Goal: Transaction & Acquisition: Purchase product/service

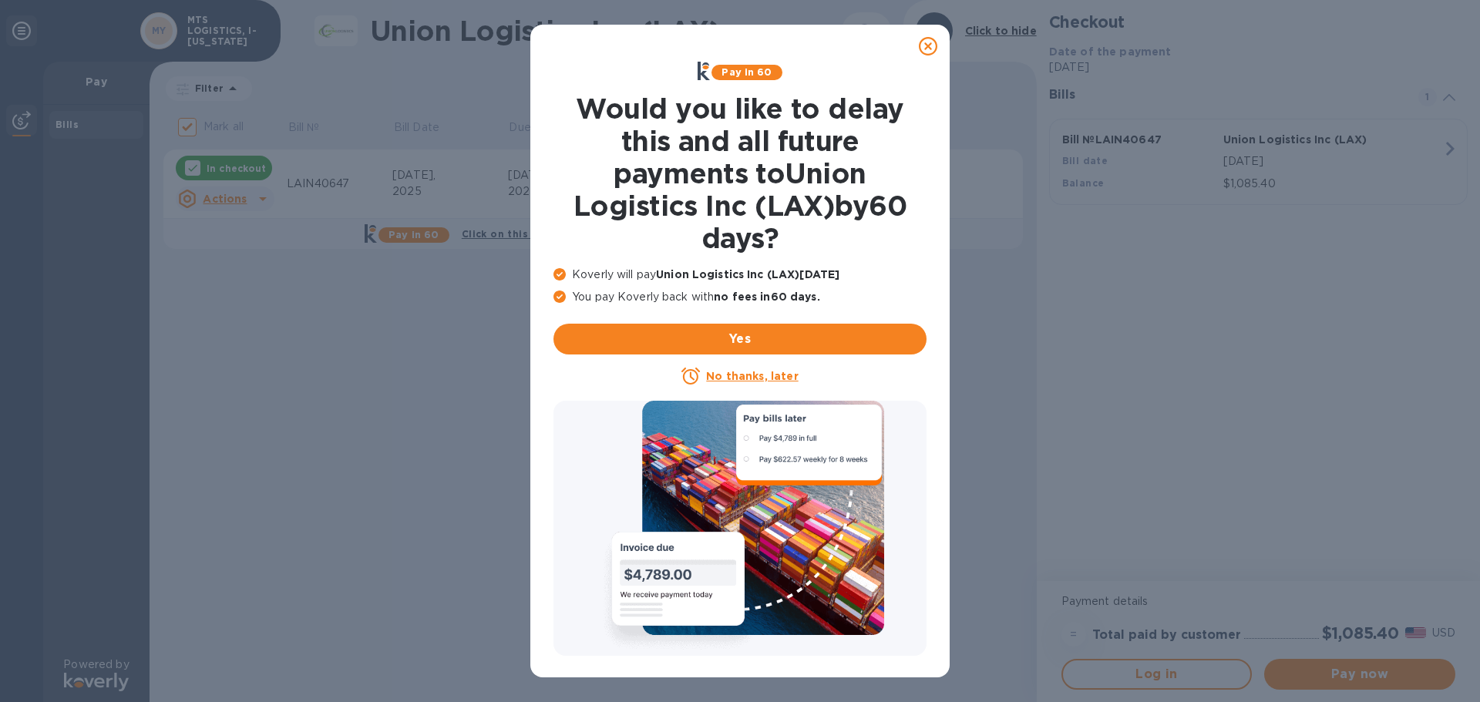
drag, startPoint x: 927, startPoint y: 44, endPoint x: 910, endPoint y: 56, distance: 21.0
click at [927, 44] on icon at bounding box center [928, 46] width 19 height 19
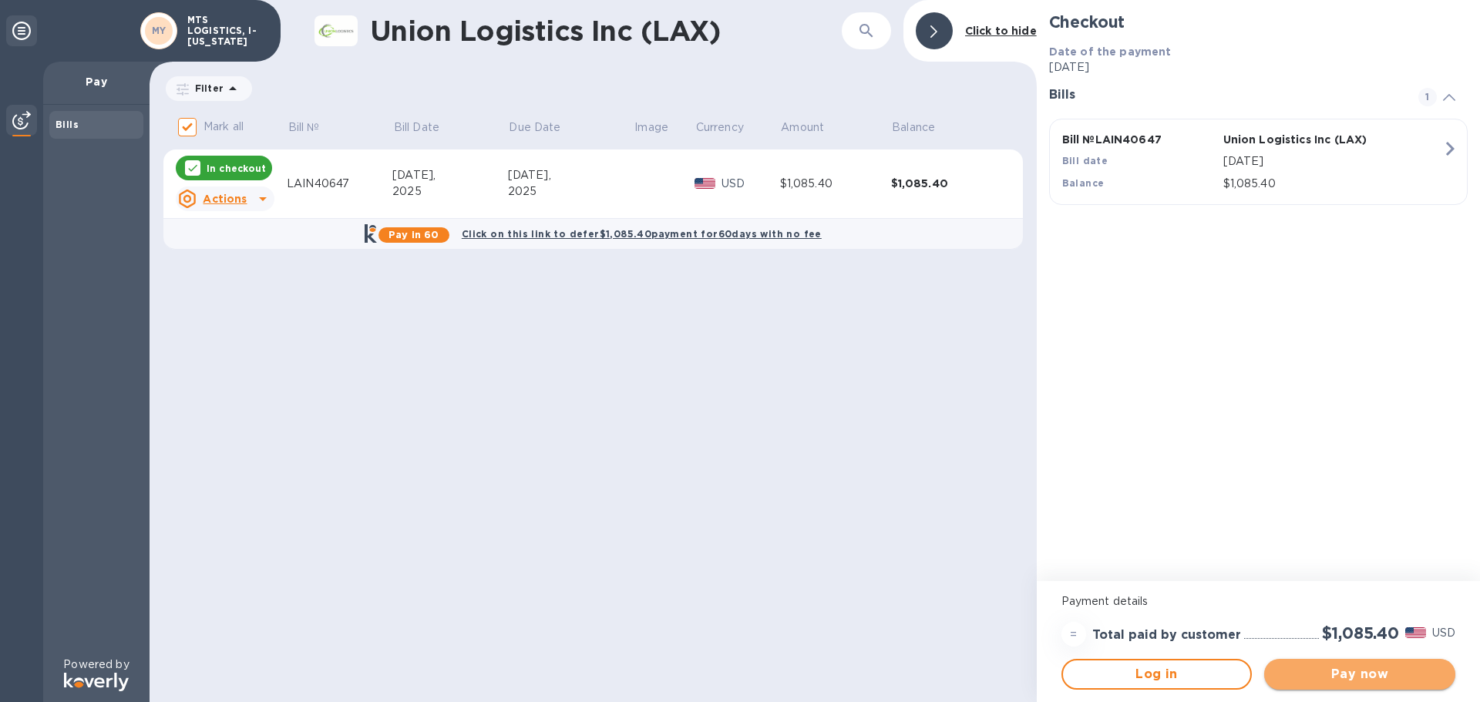
click at [1365, 679] on span "Pay now" at bounding box center [1360, 674] width 167 height 19
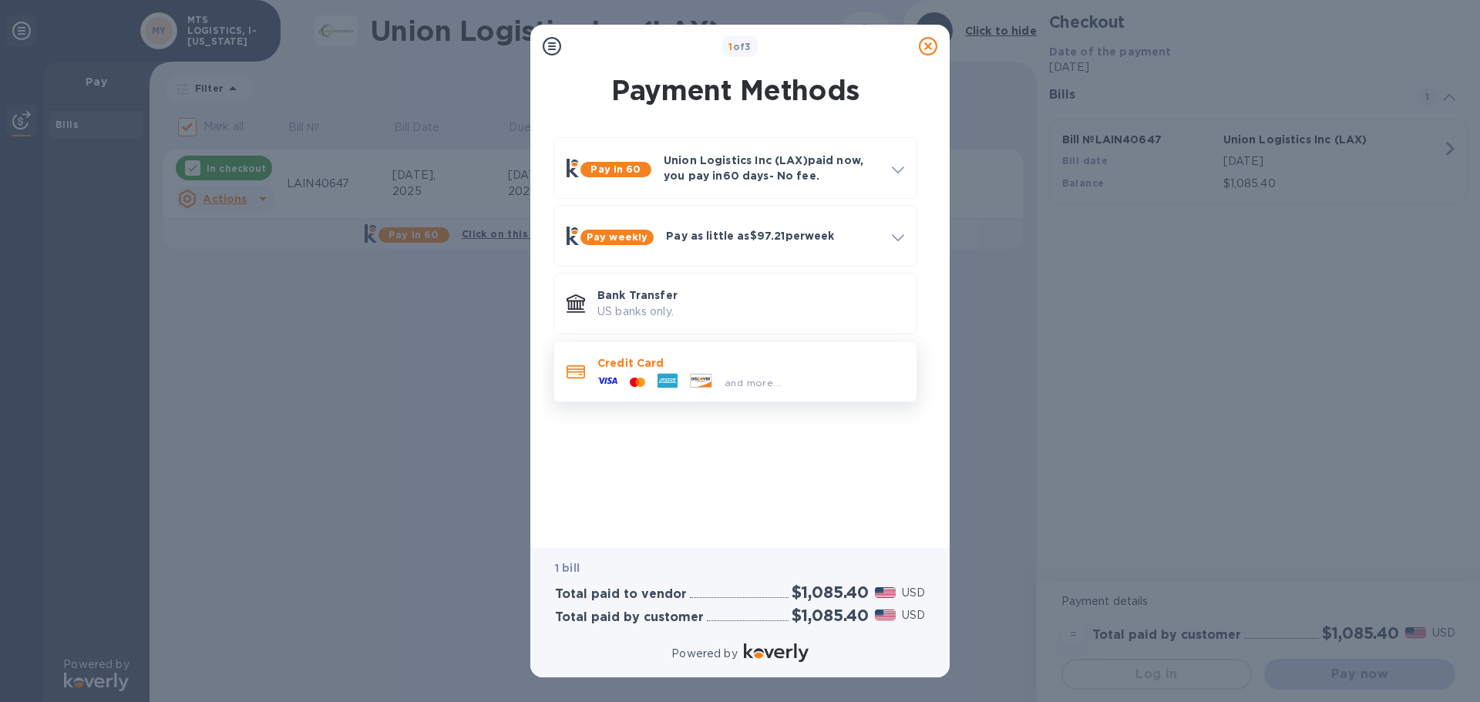
click at [679, 376] on div at bounding box center [668, 382] width 32 height 23
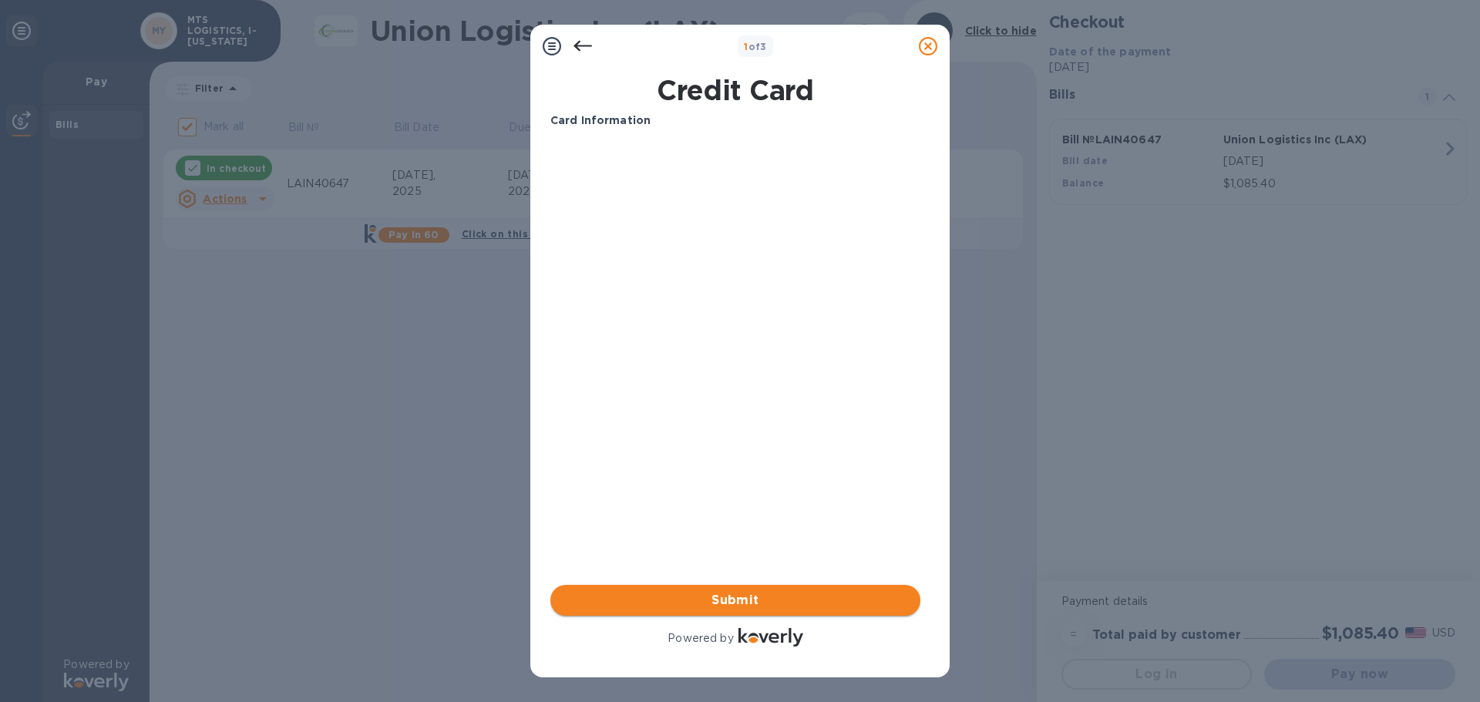
click at [745, 601] on span "Submit" at bounding box center [735, 600] width 345 height 19
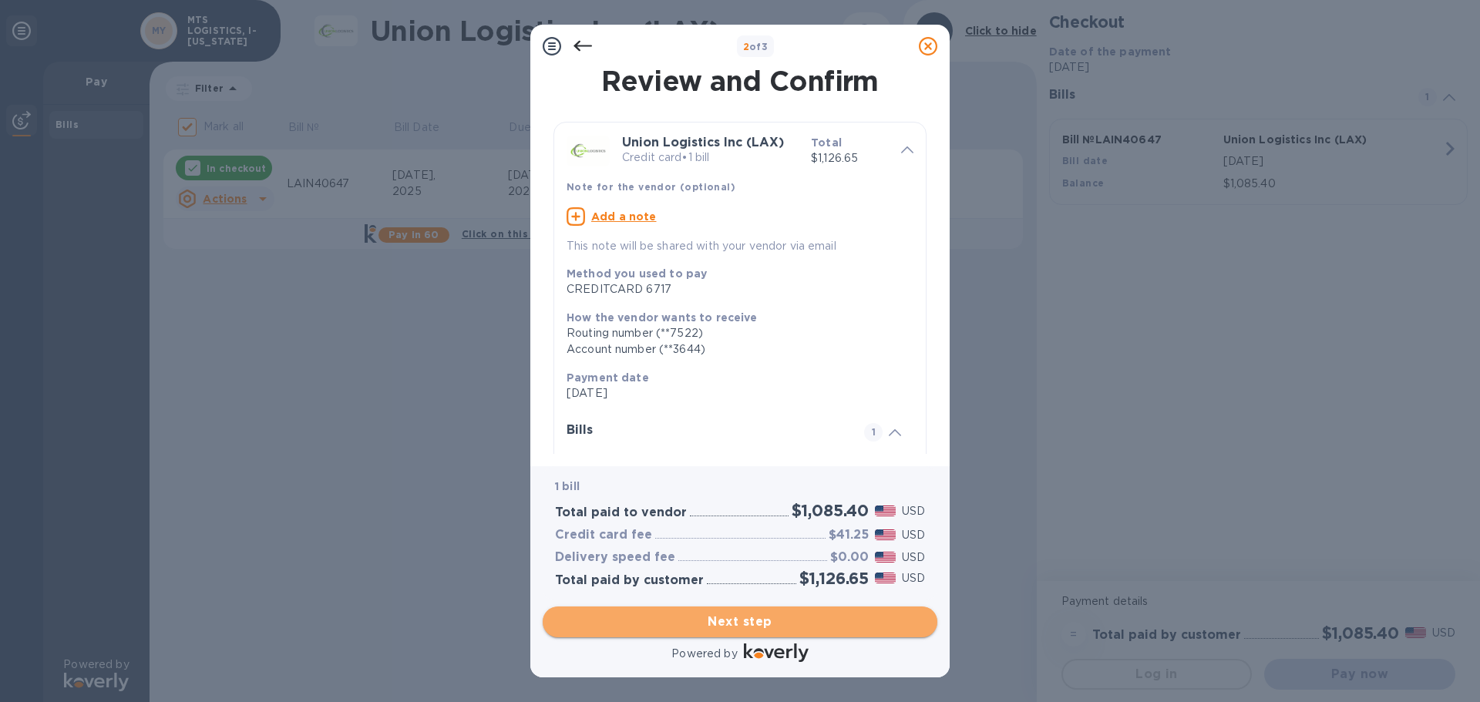
click at [754, 621] on span "Next step" at bounding box center [740, 622] width 370 height 19
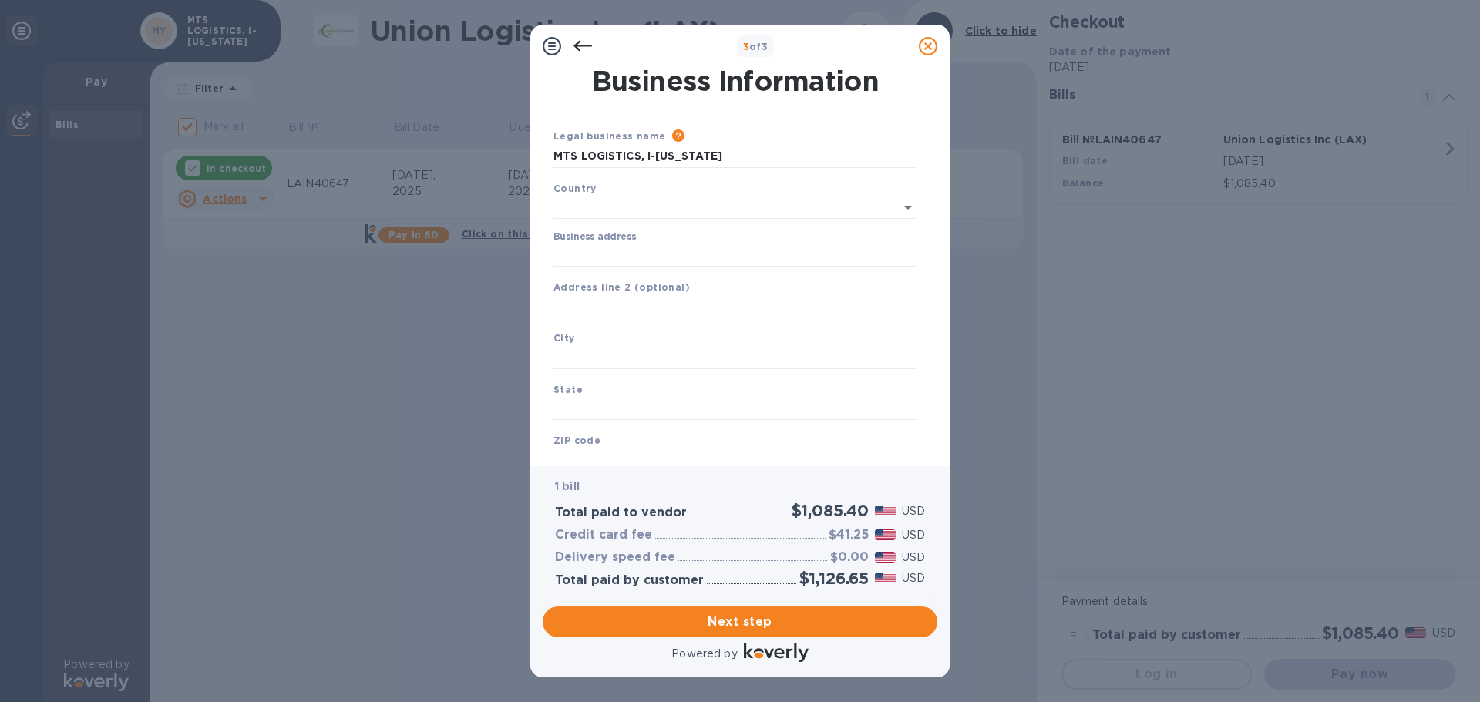
type input "[GEOGRAPHIC_DATA]"
click at [604, 251] on input "Business address" at bounding box center [736, 252] width 364 height 23
type input "5 West 37th Street"
click at [585, 342] on div "City" at bounding box center [735, 347] width 376 height 52
click at [582, 355] on input "text" at bounding box center [736, 354] width 364 height 23
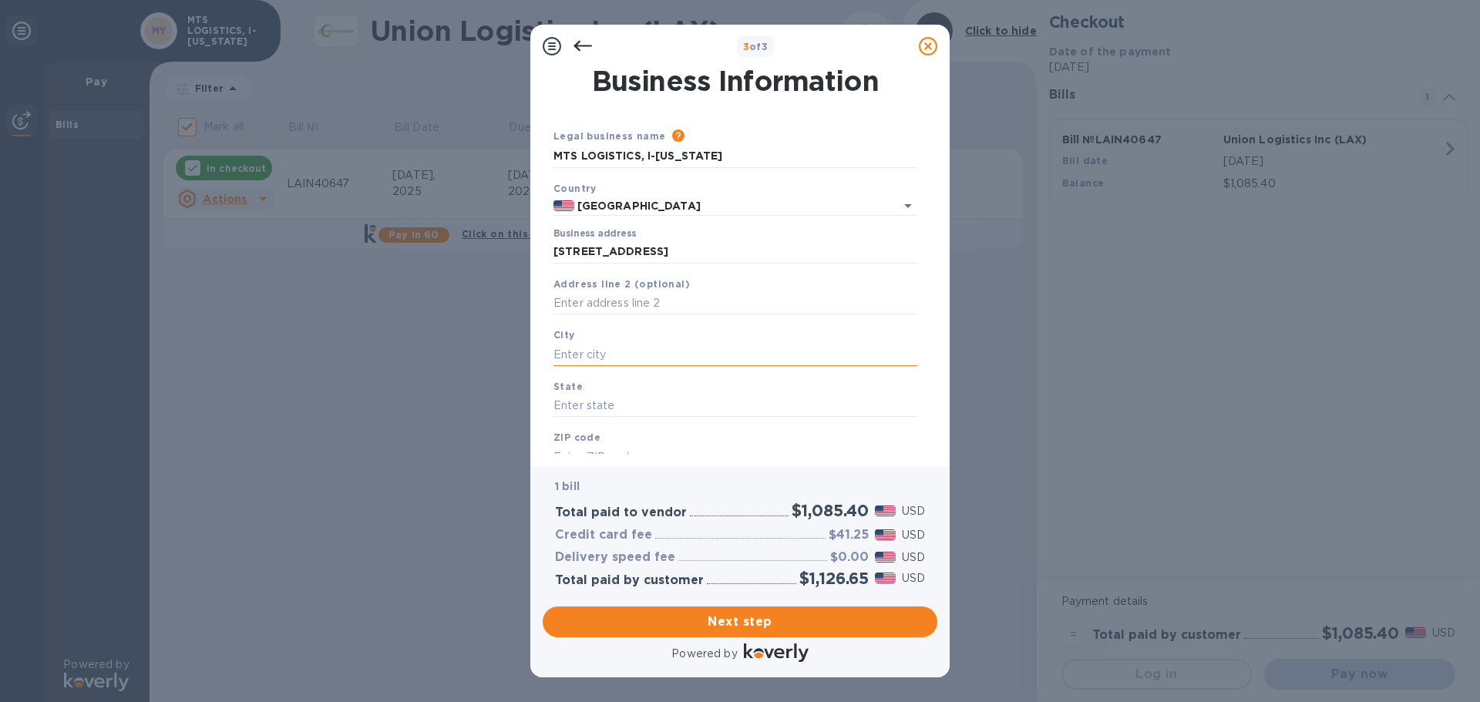
click at [571, 348] on input "text" at bounding box center [736, 354] width 364 height 23
type input "New York"
type input "NY"
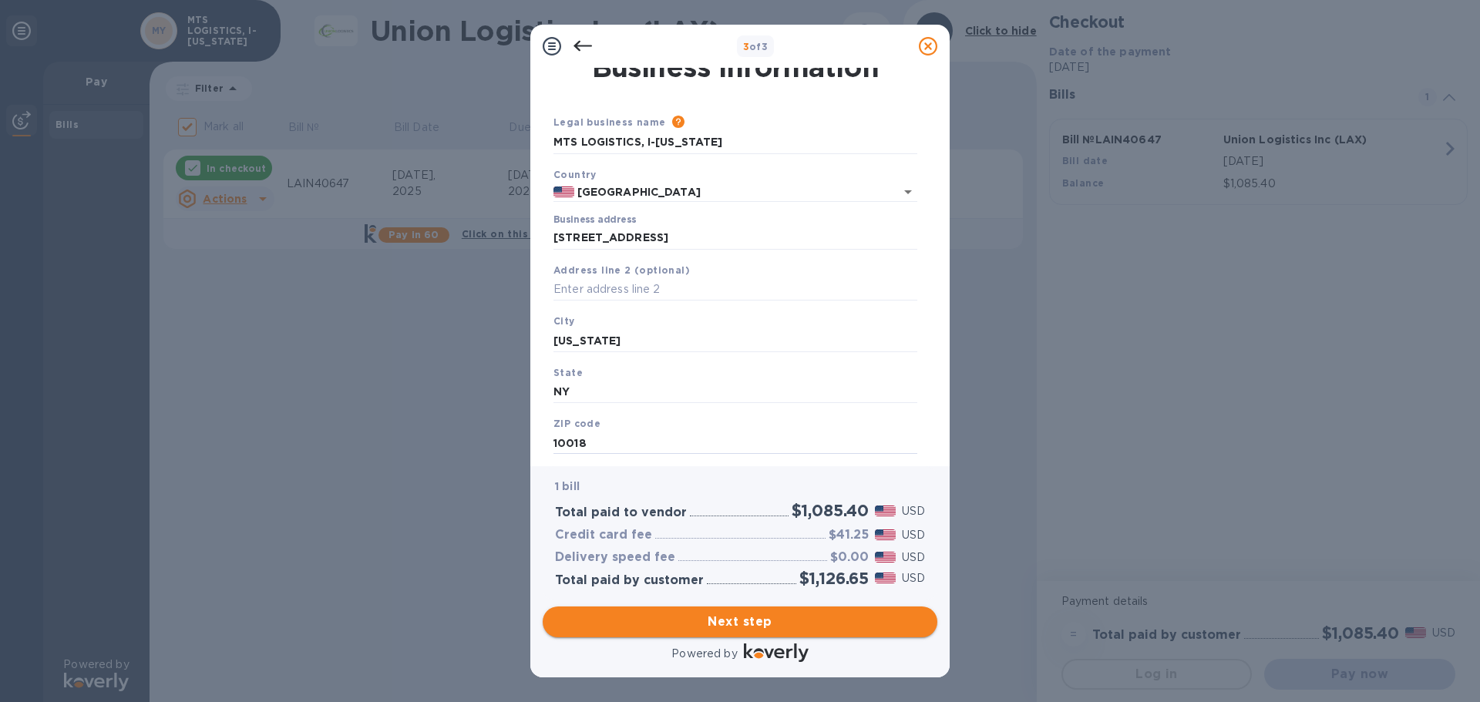
type input "10018"
click at [749, 615] on span "Next step" at bounding box center [740, 622] width 370 height 19
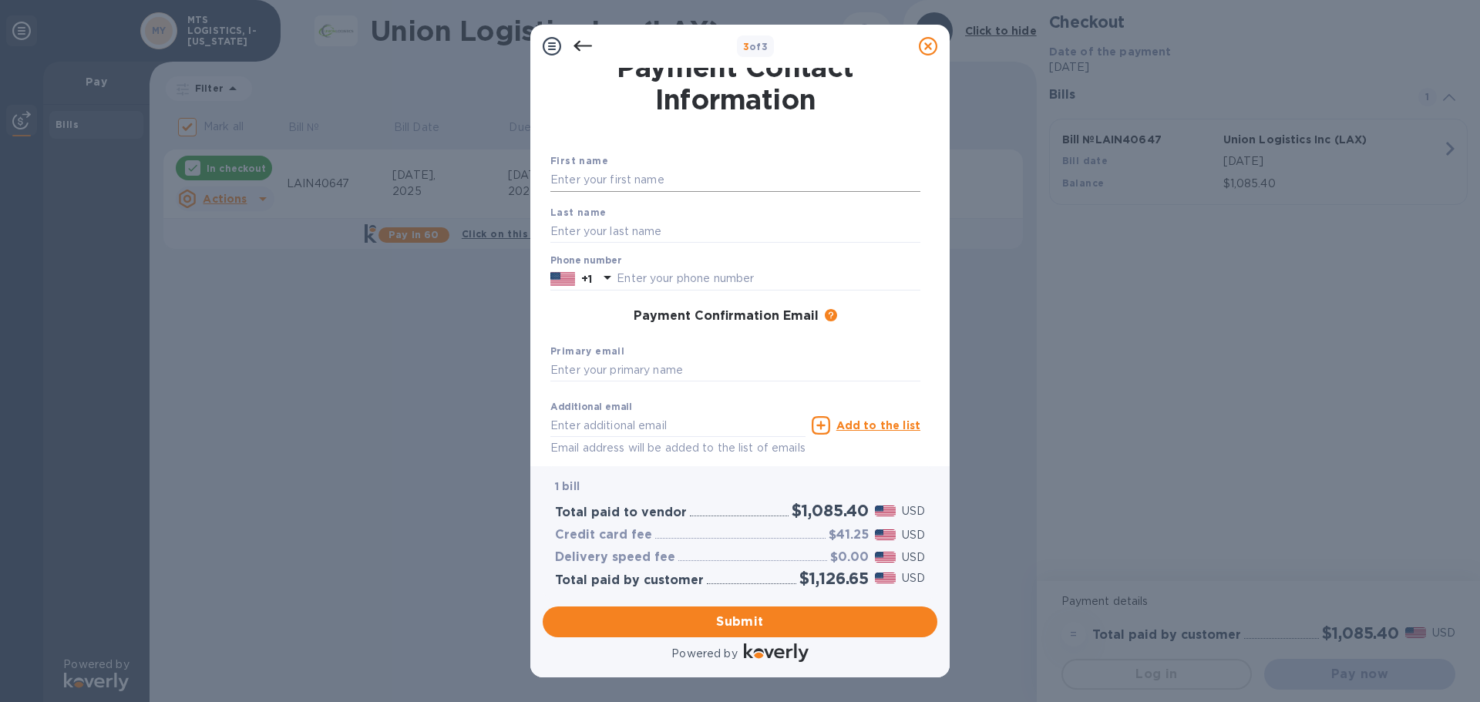
click at [622, 173] on input "text" at bounding box center [736, 180] width 370 height 23
type input "Antony"
type input "Solaro"
type input "2125943117"
click at [595, 370] on input "text" at bounding box center [736, 370] width 370 height 23
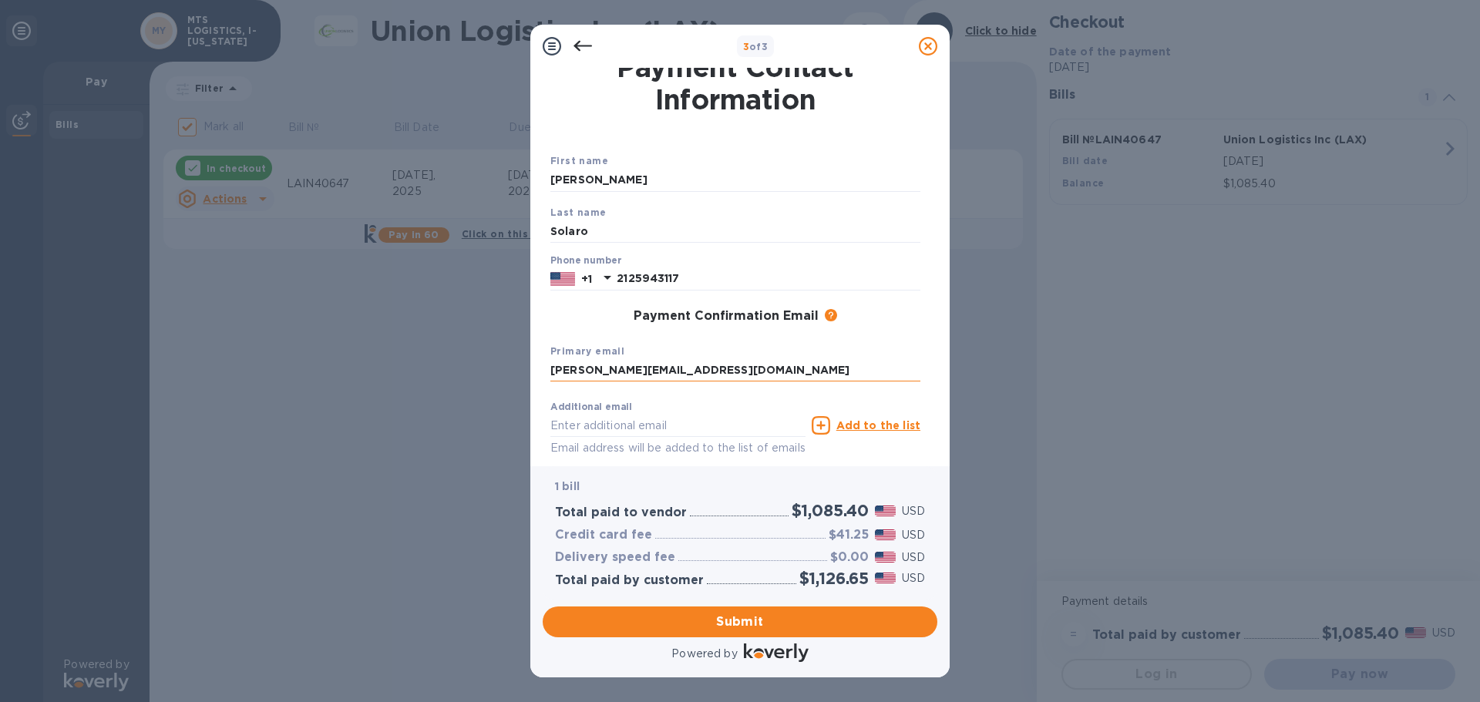
type input "antony@mtsnyc.com"
type input "[EMAIL_ADDRESS][DOMAIN_NAME]"
click at [746, 622] on span "Submit" at bounding box center [740, 622] width 370 height 19
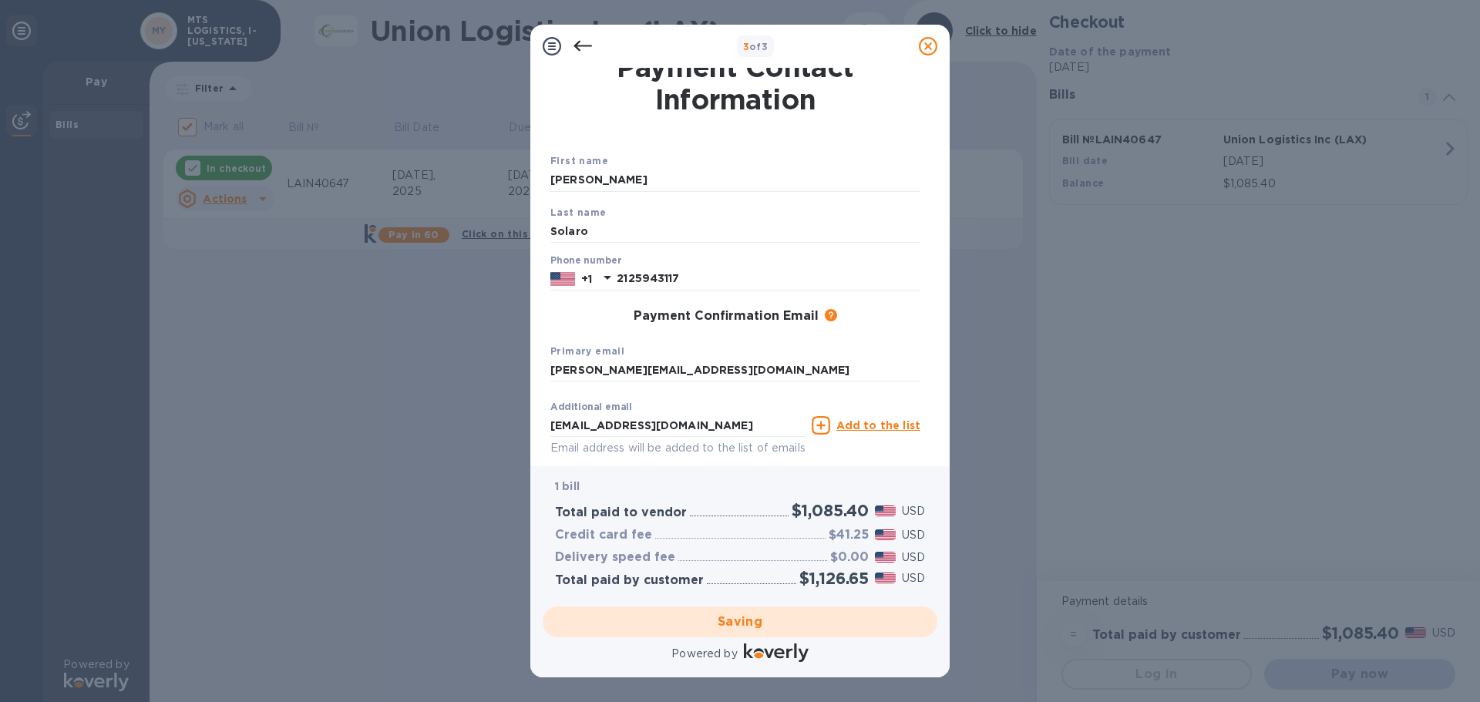
checkbox input "false"
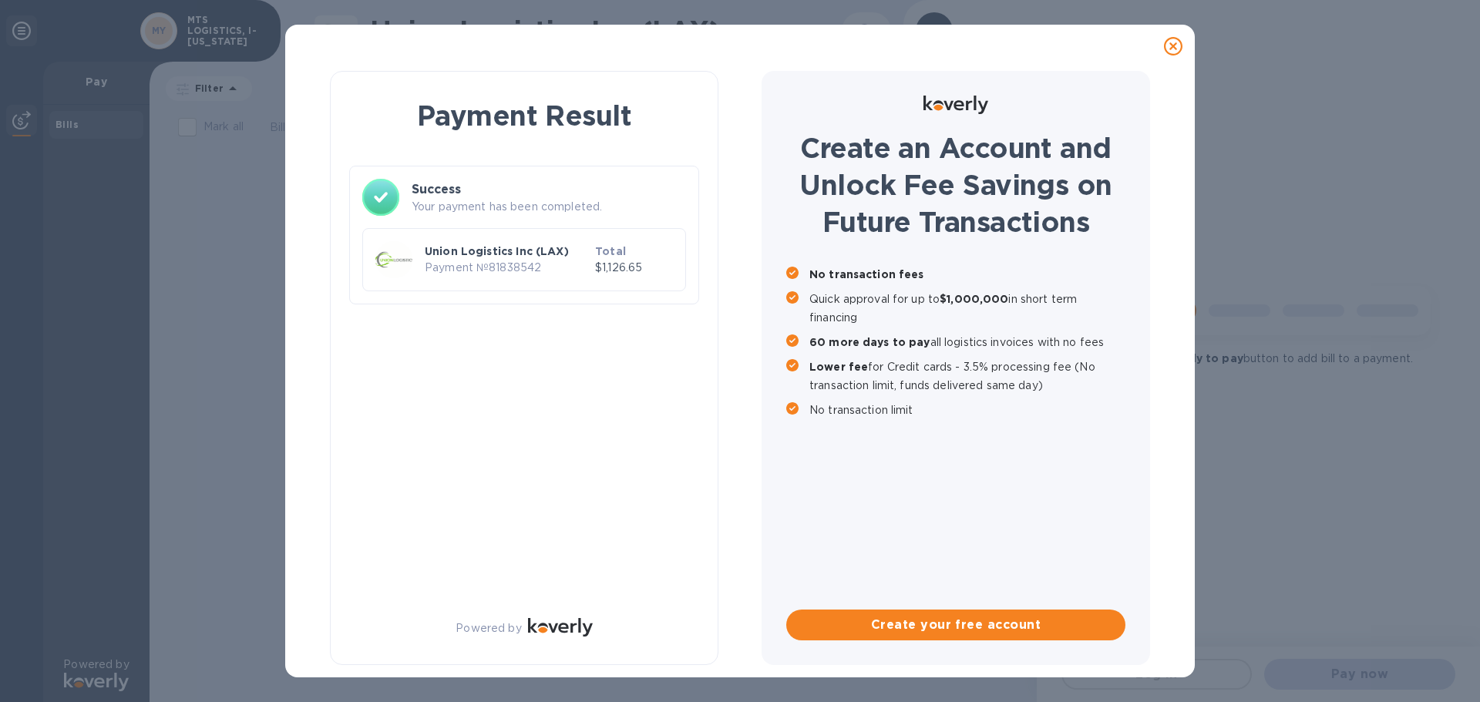
scroll to position [0, 0]
drag, startPoint x: 453, startPoint y: 264, endPoint x: 453, endPoint y: 210, distance: 53.2
click at [455, 250] on div "Union Logistics Inc (LAX) Payment № 81838542" at bounding box center [507, 260] width 170 height 38
click at [452, 208] on p "Your payment has been completed." at bounding box center [549, 207] width 274 height 16
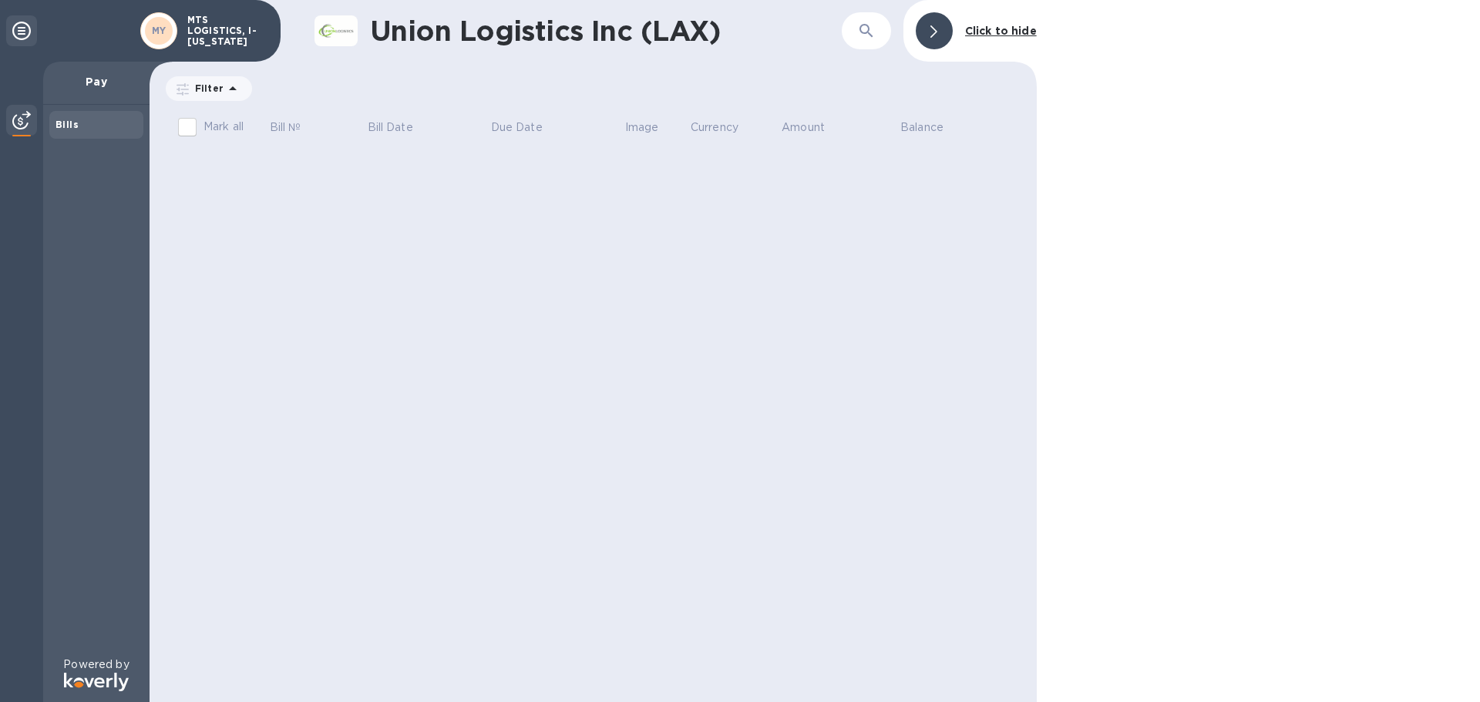
click at [19, 120] on img at bounding box center [21, 120] width 19 height 19
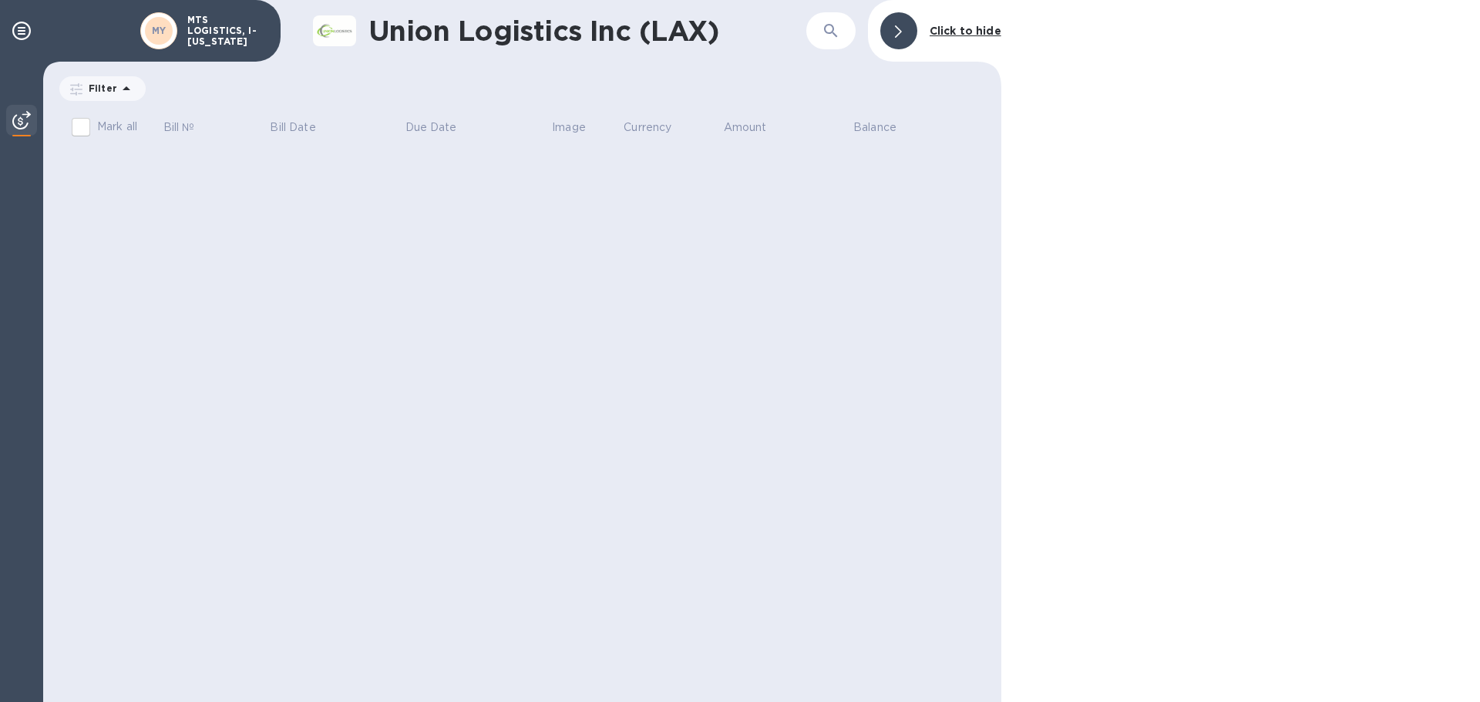
click at [196, 35] on p "MTS LOGISTICS, I-NEW YORK" at bounding box center [225, 31] width 77 height 32
click at [25, 29] on icon at bounding box center [21, 31] width 19 height 19
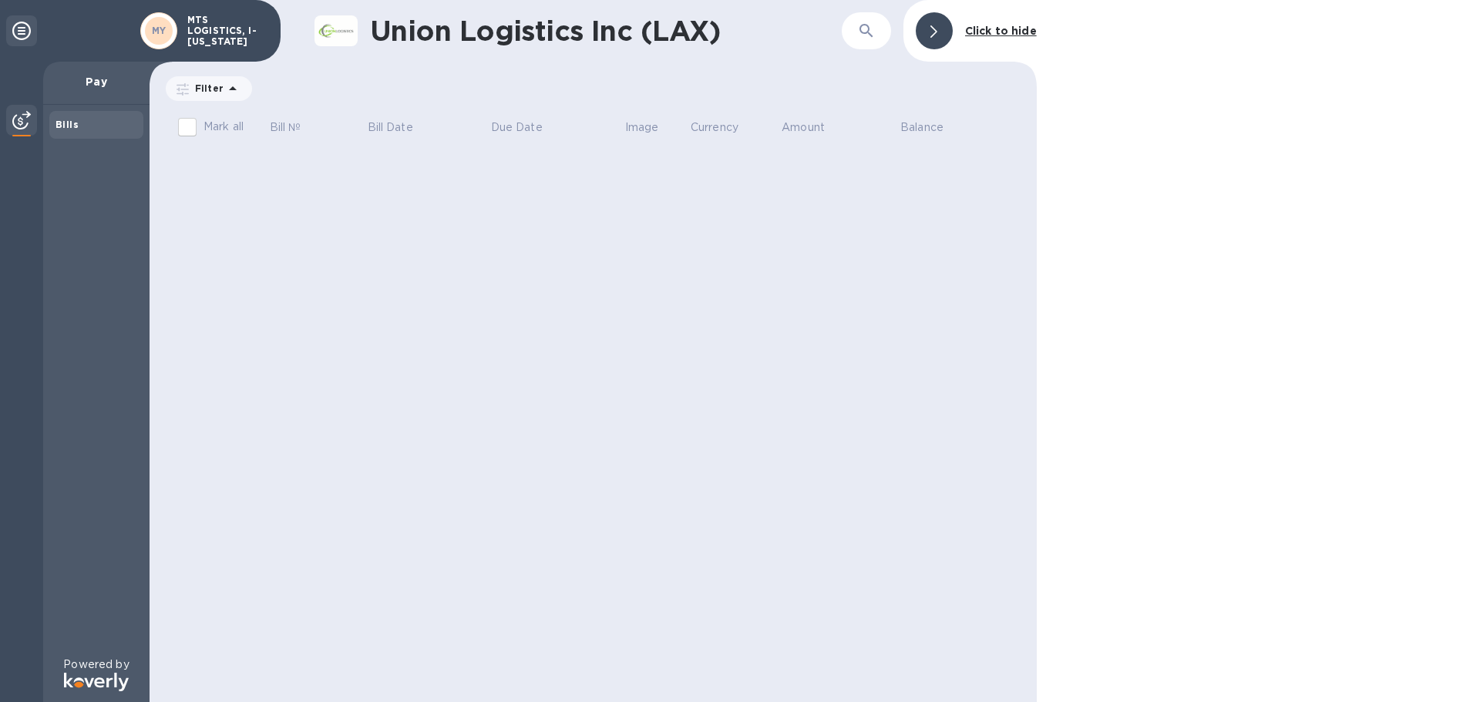
click at [81, 122] on div "Bills" at bounding box center [97, 124] width 82 height 15
click at [1006, 33] on b "Click to hide" at bounding box center [1001, 31] width 72 height 12
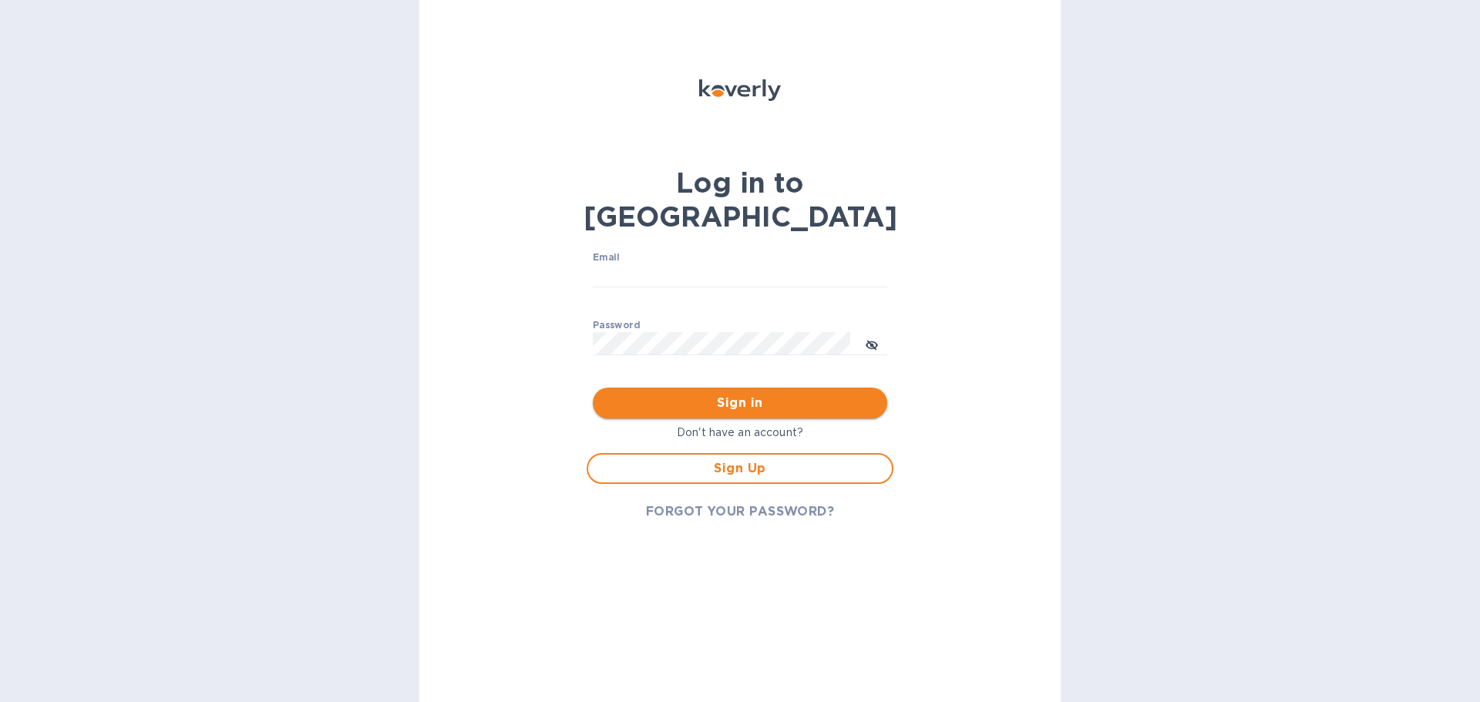
type input "[EMAIL_ADDRESS][DOMAIN_NAME]"
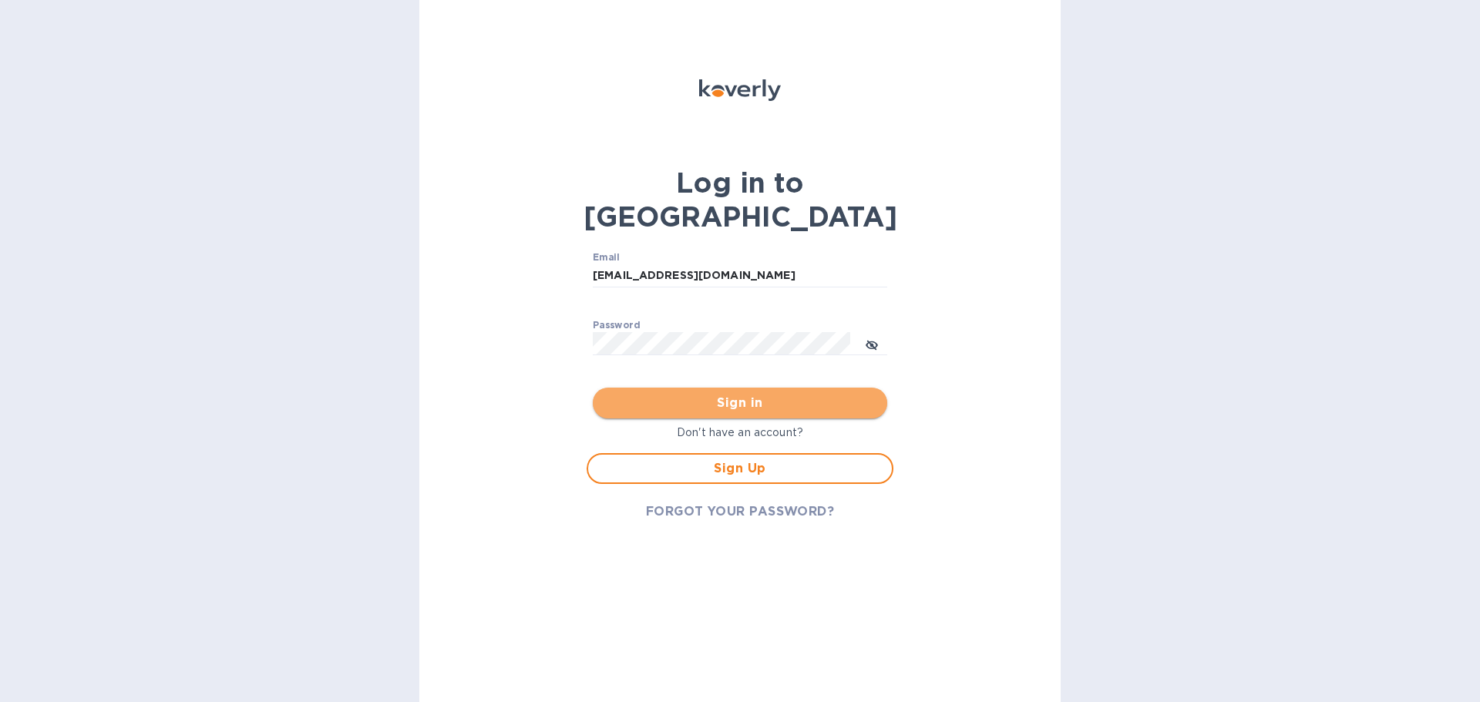
click at [751, 394] on span "Sign in" at bounding box center [740, 403] width 270 height 19
